Goal: Information Seeking & Learning: Learn about a topic

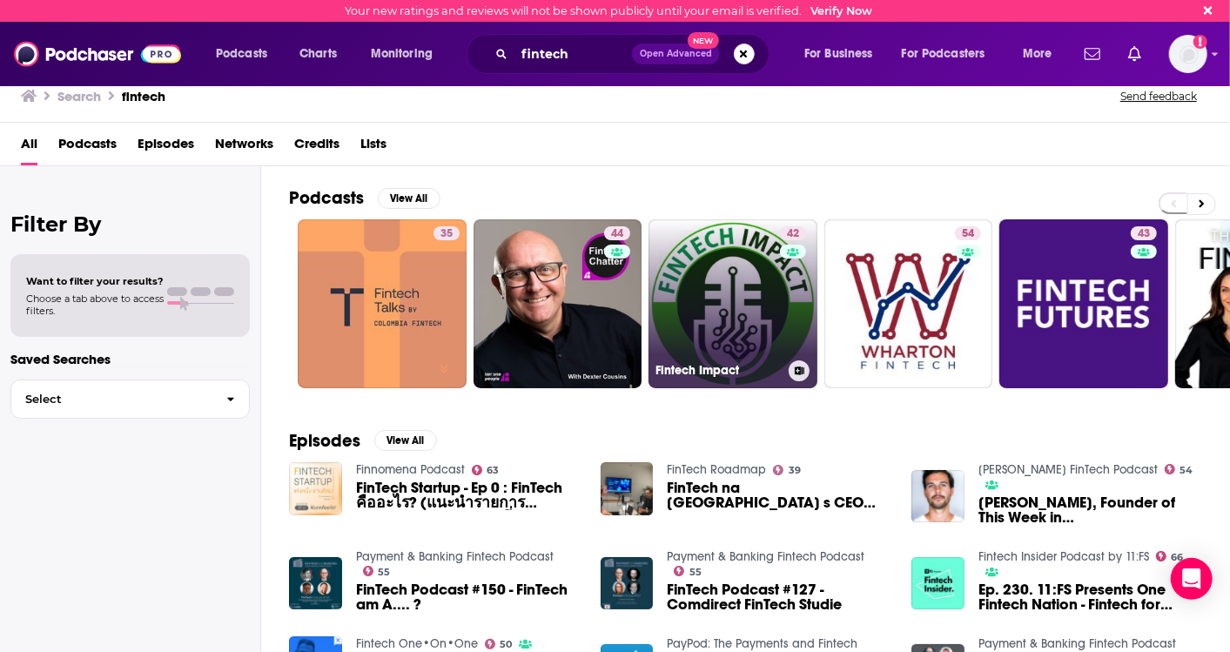
click at [730, 277] on link "42 Fintech Impact" at bounding box center [732, 303] width 169 height 169
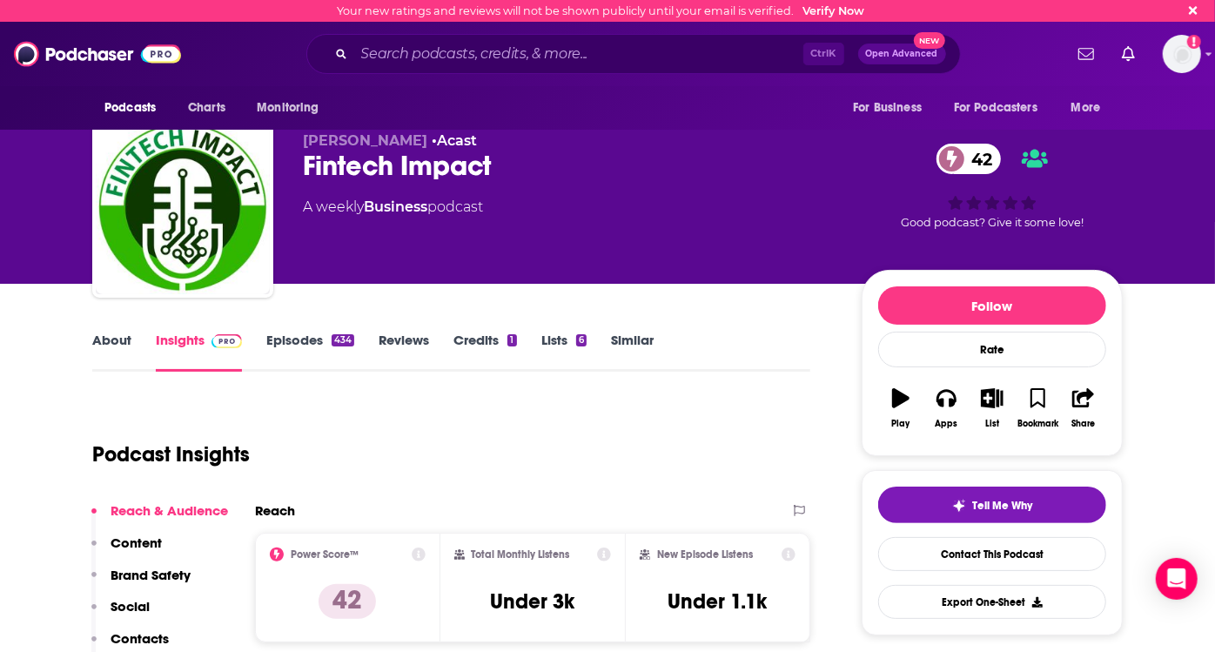
click at [102, 339] on link "About" at bounding box center [111, 352] width 39 height 40
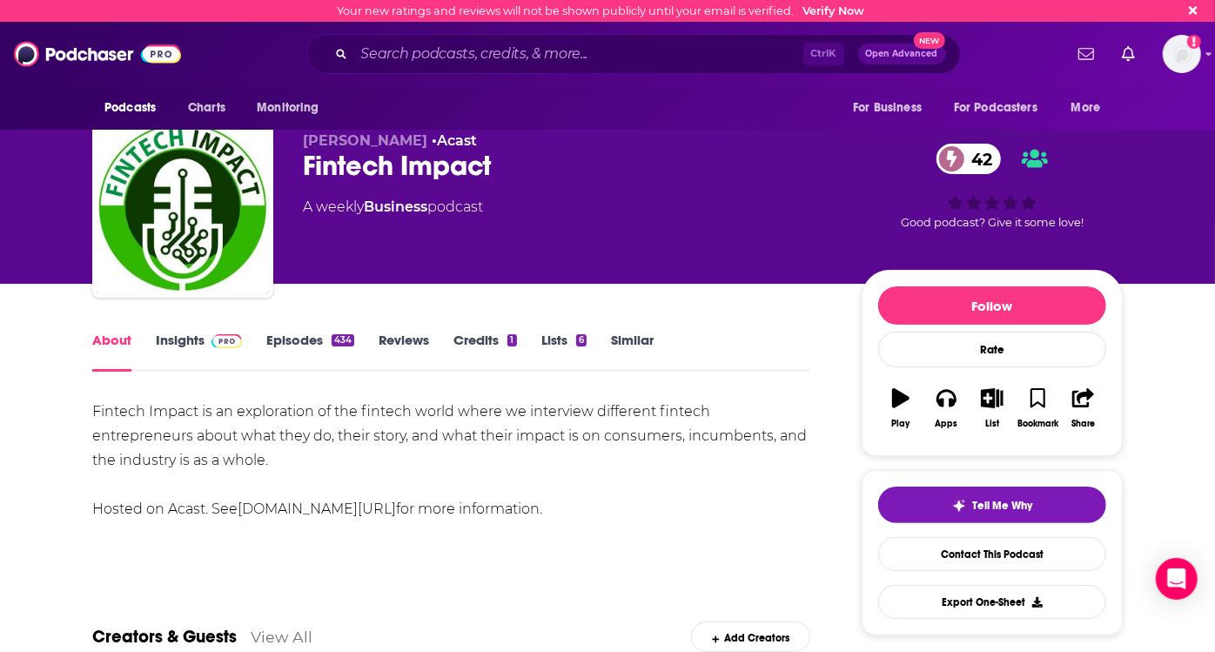
scroll to position [97, 0]
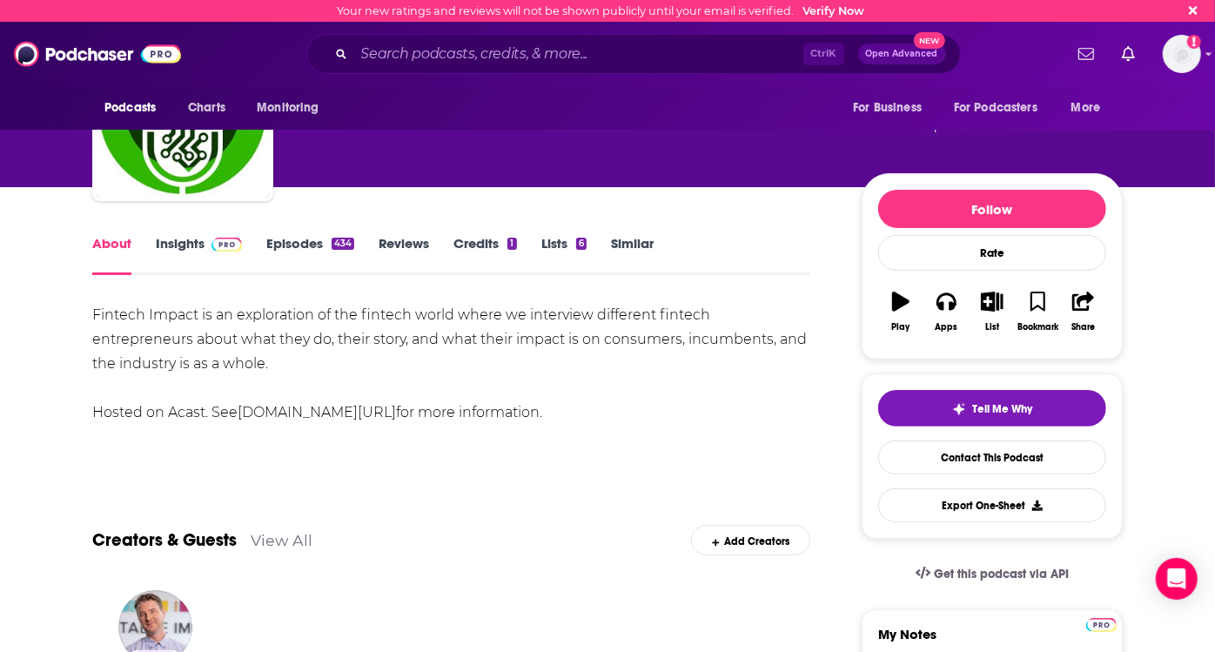
click at [184, 242] on link "Insights" at bounding box center [199, 255] width 86 height 40
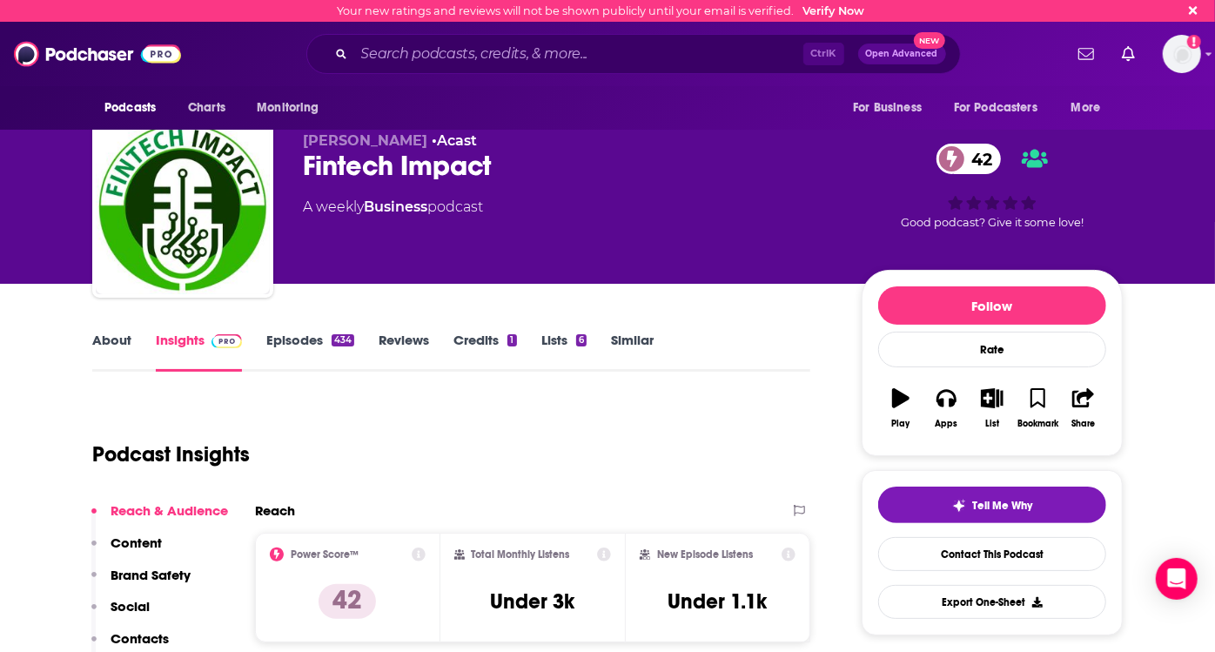
click at [305, 342] on link "Episodes 434" at bounding box center [310, 352] width 88 height 40
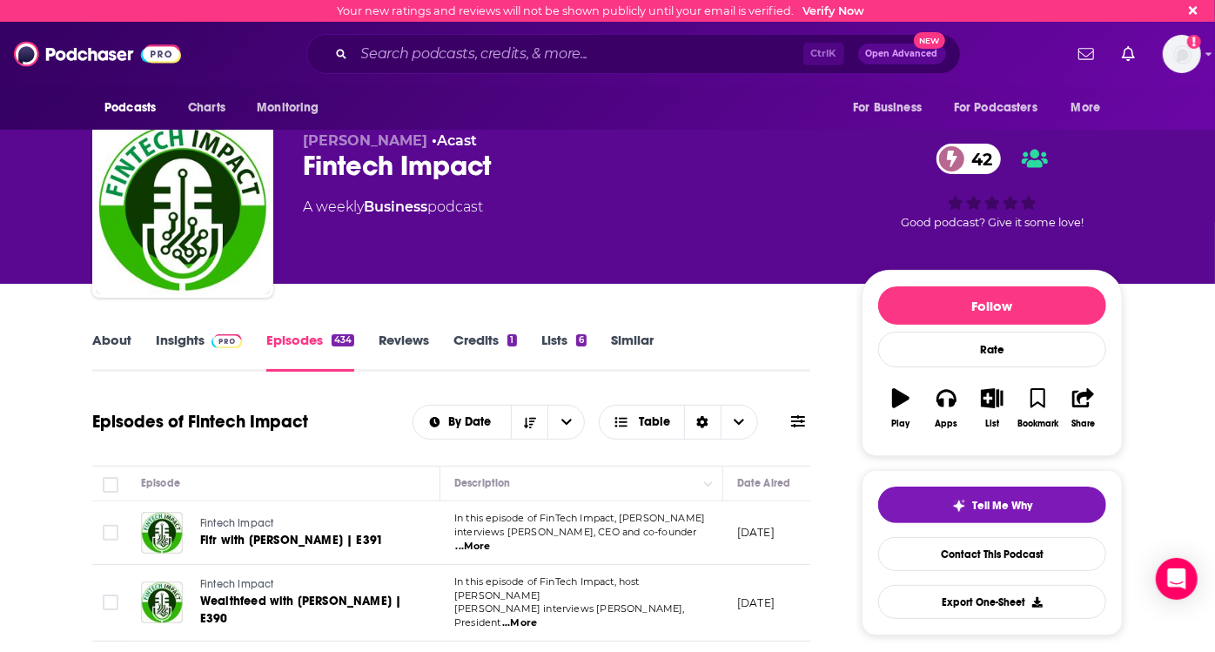
scroll to position [97, 0]
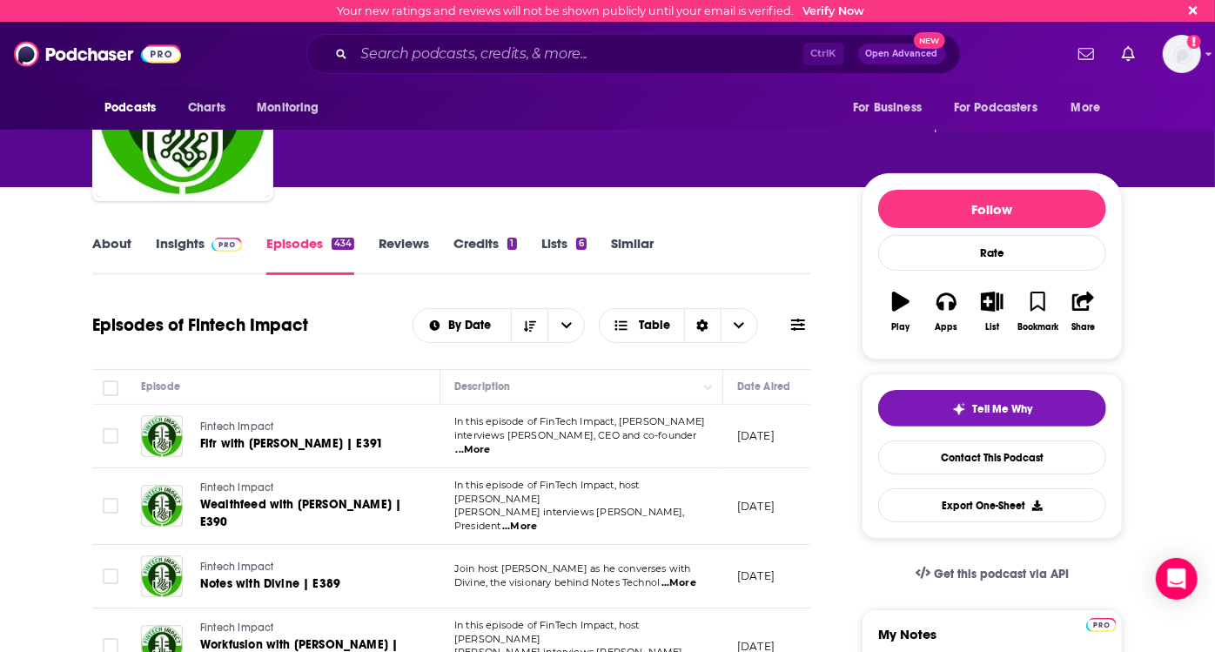
click at [491, 443] on span "...More" at bounding box center [473, 450] width 35 height 14
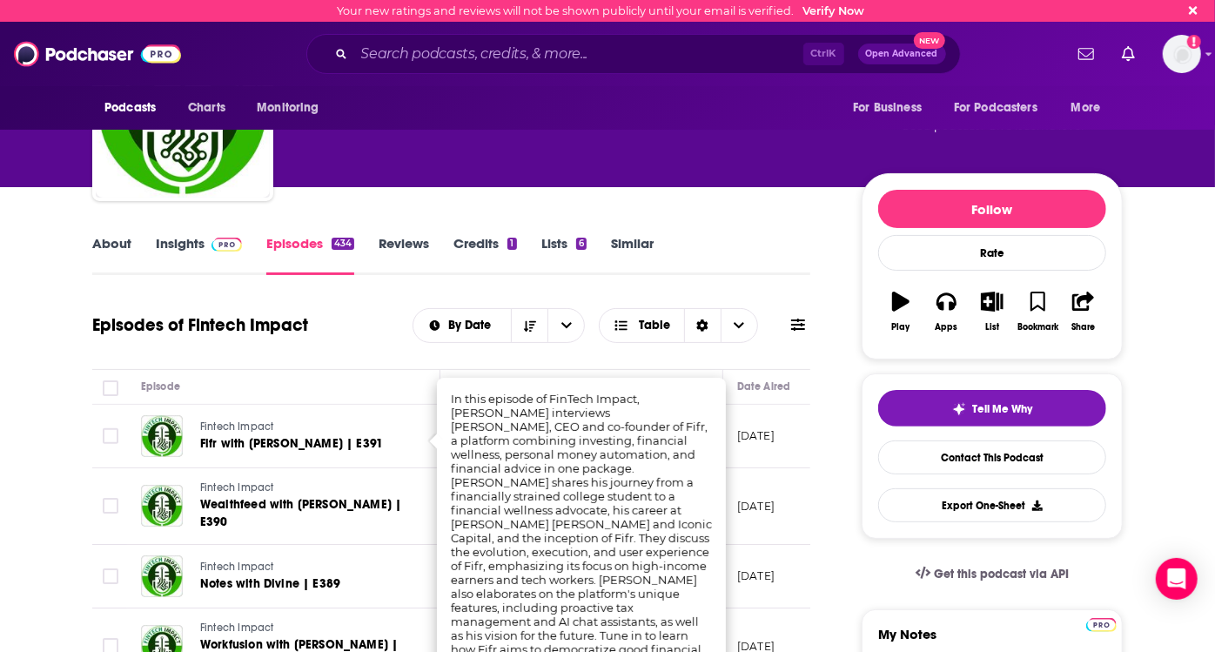
scroll to position [193, 0]
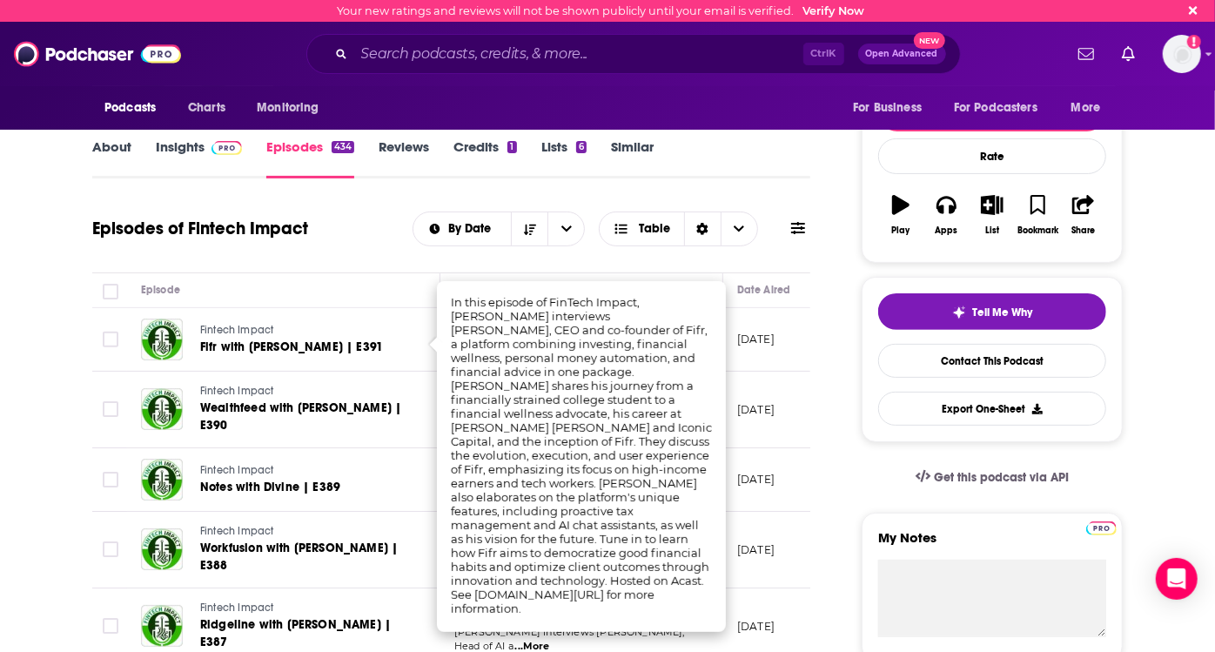
click at [694, 263] on div "Episodes of Fintech Impact By Date Table" at bounding box center [451, 239] width 718 height 67
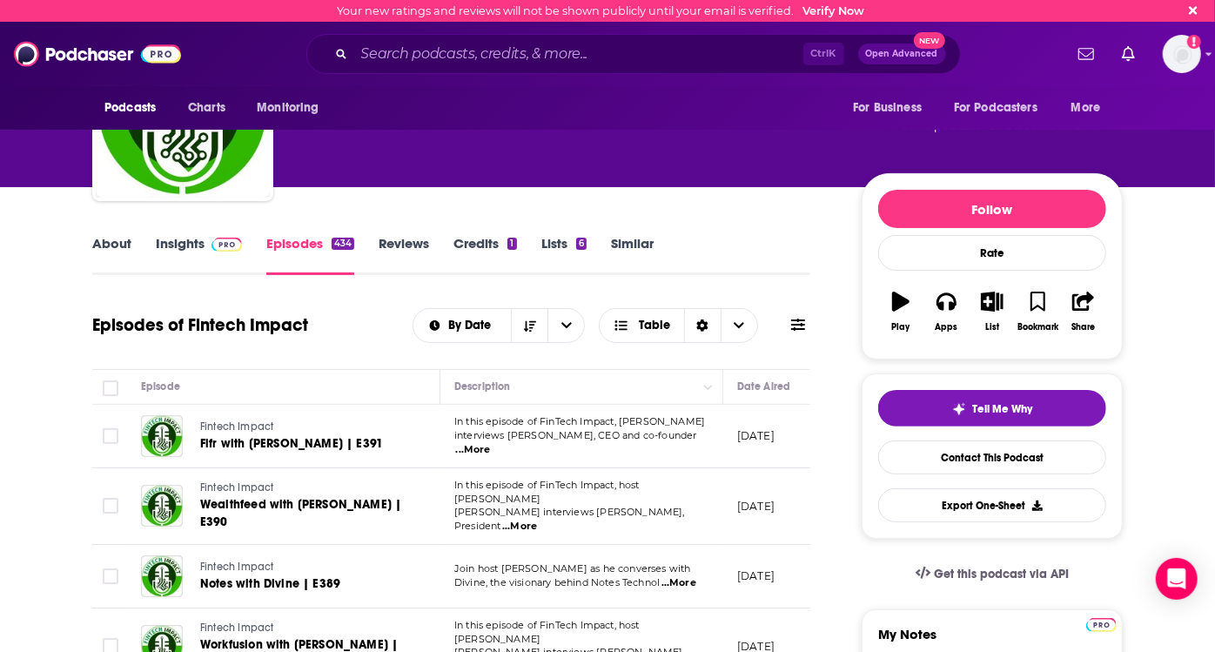
scroll to position [0, 0]
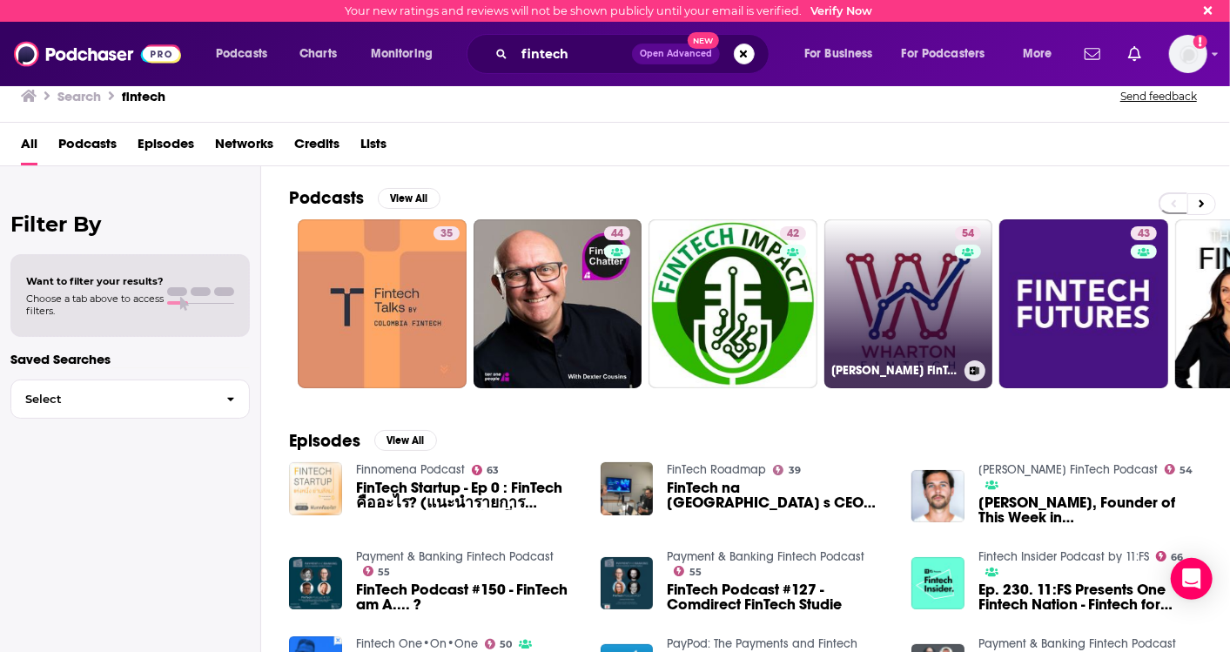
click at [881, 290] on link "54 [PERSON_NAME] FinTech Podcast" at bounding box center [908, 303] width 169 height 169
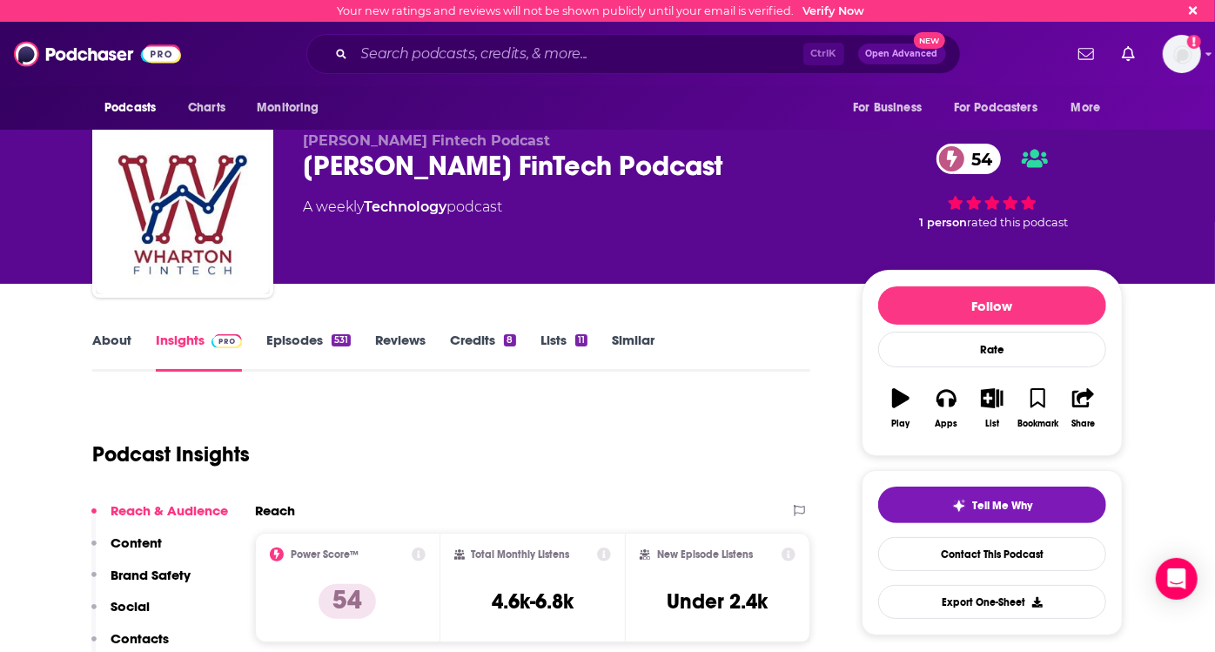
click at [128, 340] on link "About" at bounding box center [111, 352] width 39 height 40
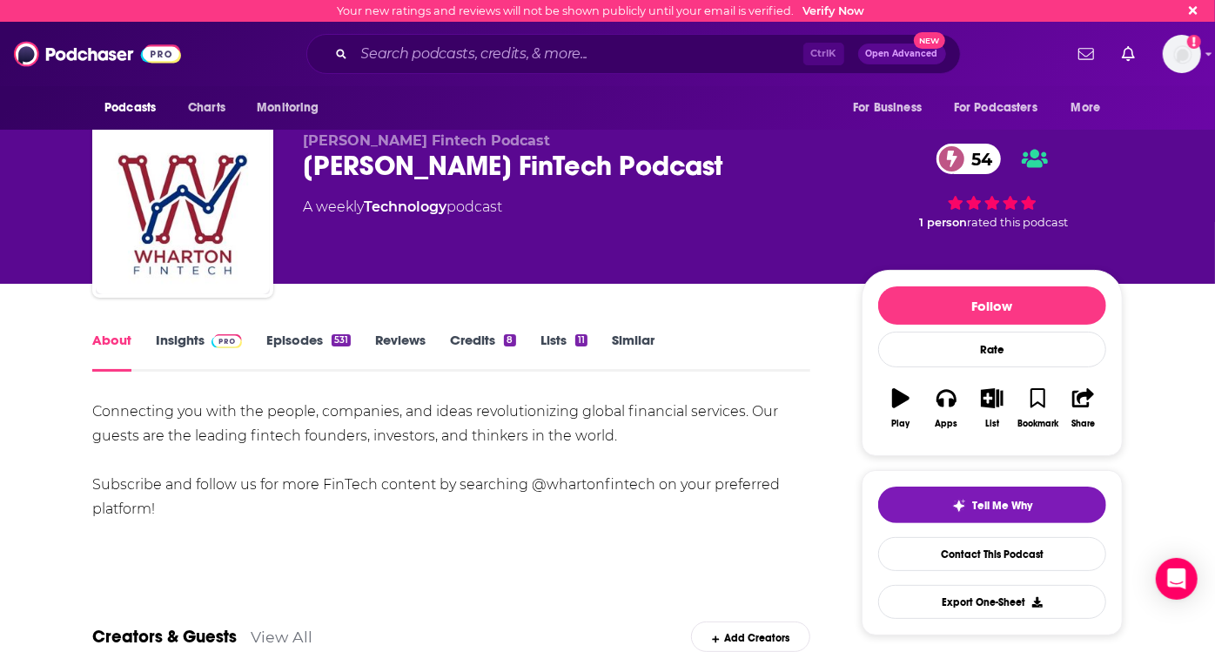
scroll to position [97, 0]
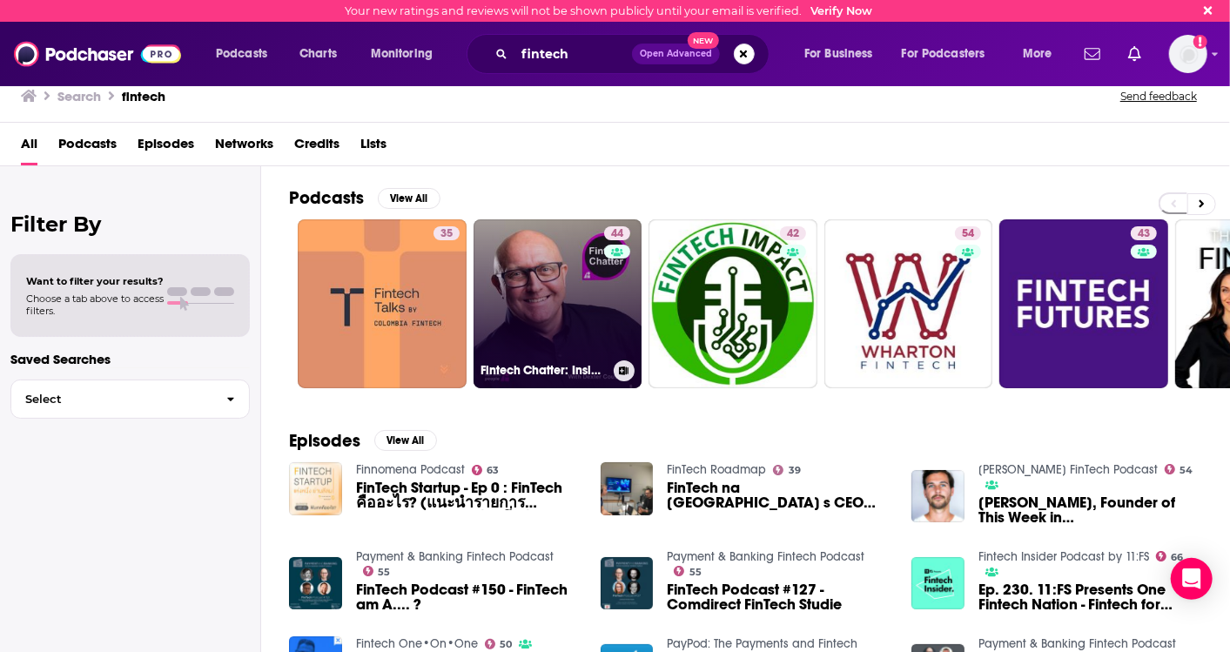
click at [537, 301] on link "44 Fintech Chatter: Insights From Fintech Leaders" at bounding box center [557, 303] width 169 height 169
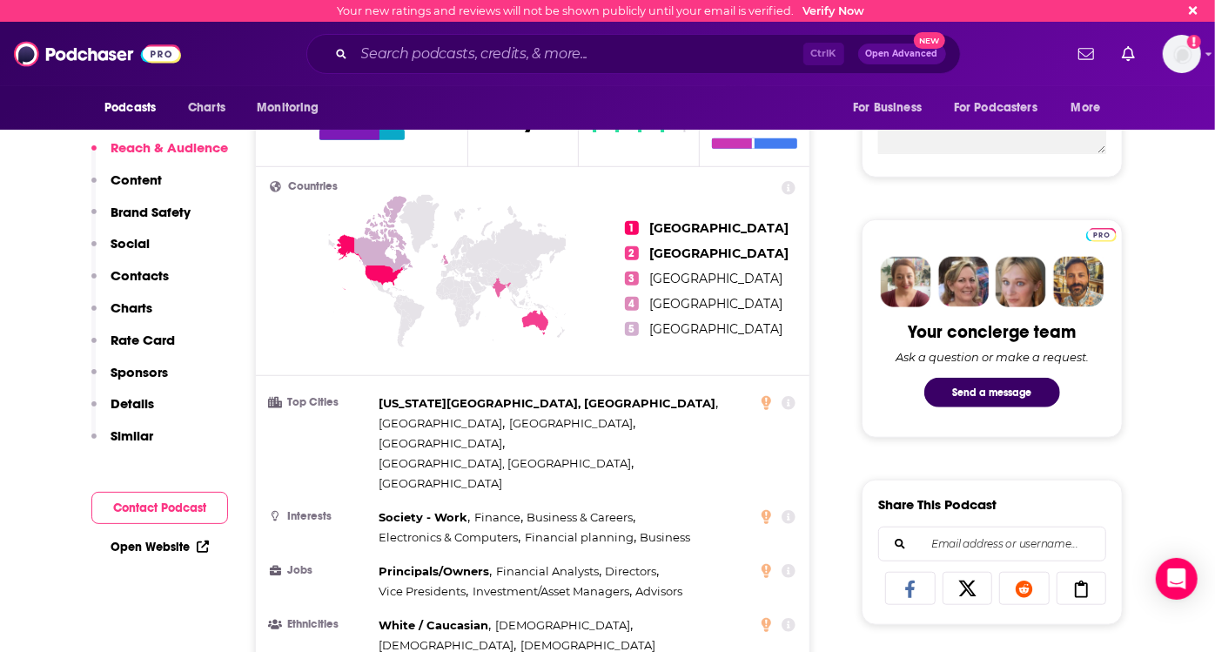
scroll to position [773, 0]
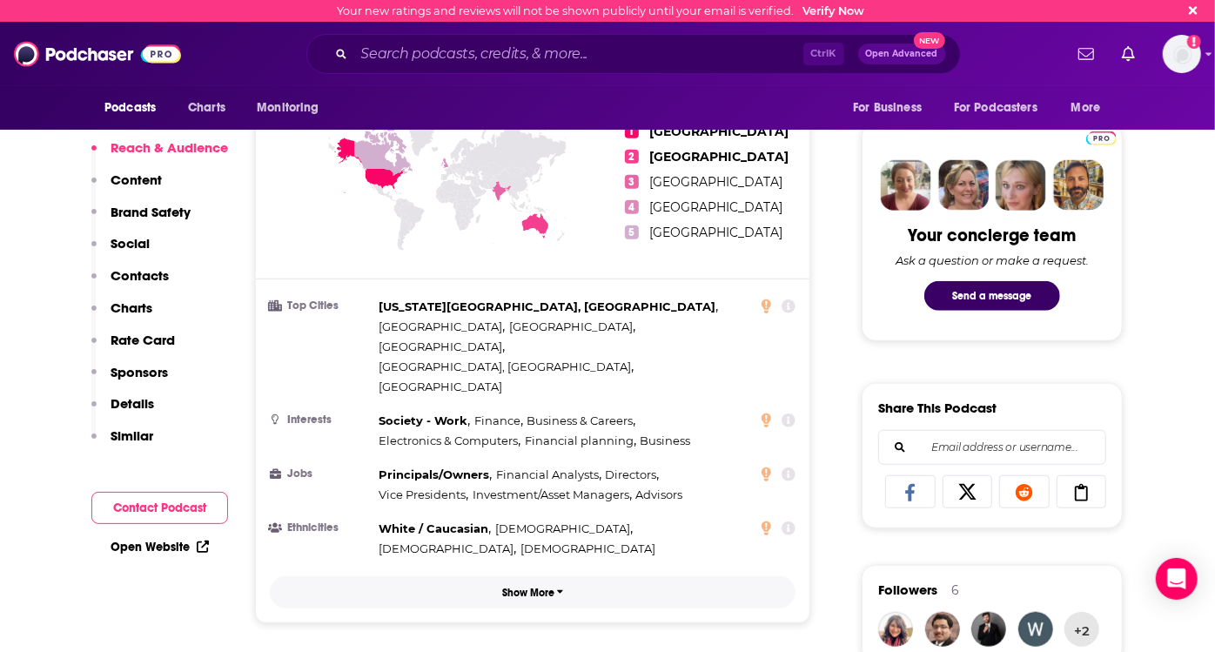
click at [559, 586] on icon "button" at bounding box center [560, 591] width 7 height 10
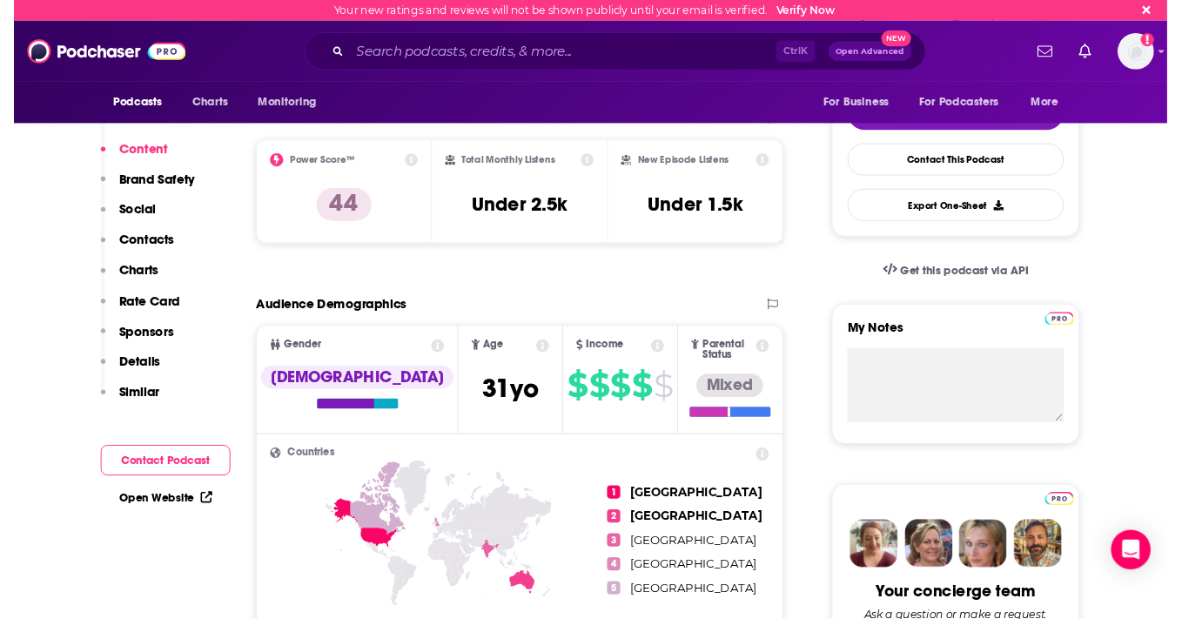
scroll to position [290, 0]
